Goal: Navigation & Orientation: Find specific page/section

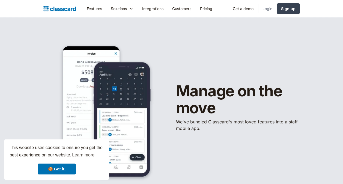
click at [268, 9] on link "Login" at bounding box center [267, 8] width 19 height 12
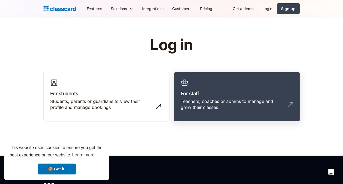
click at [224, 92] on h3 "For staff" at bounding box center [237, 93] width 112 height 7
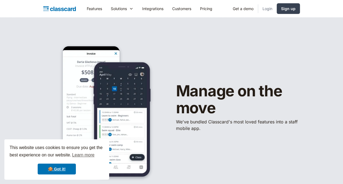
click at [264, 10] on link "Login" at bounding box center [267, 8] width 19 height 12
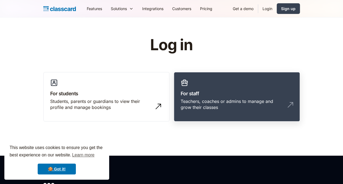
click at [214, 86] on link "For staff Teachers, coaches or admins to manage and grow their classes" at bounding box center [237, 97] width 126 height 50
